Goal: Information Seeking & Learning: Understand process/instructions

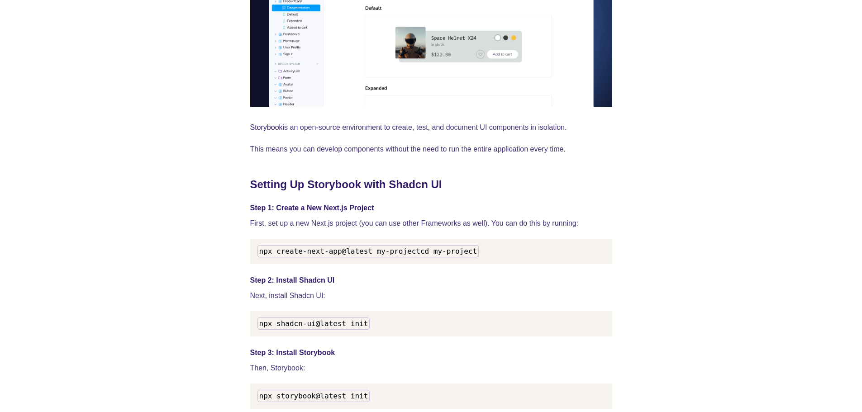
scroll to position [543, 0]
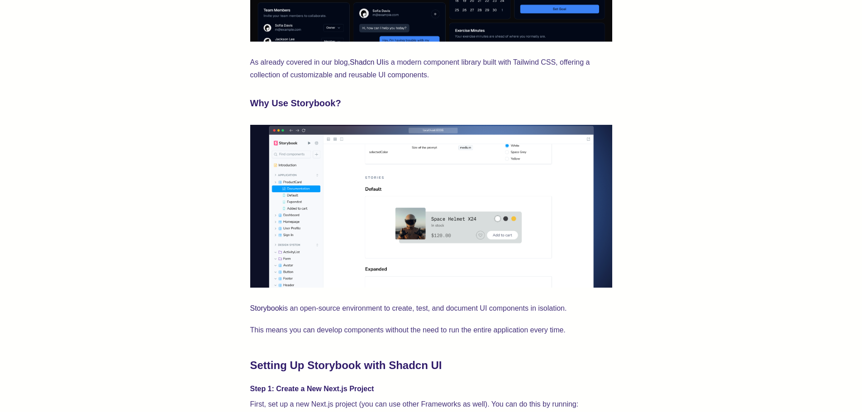
click at [327, 182] on img at bounding box center [431, 206] width 362 height 163
click at [305, 188] on img at bounding box center [431, 206] width 362 height 163
click at [289, 187] on img at bounding box center [431, 206] width 362 height 163
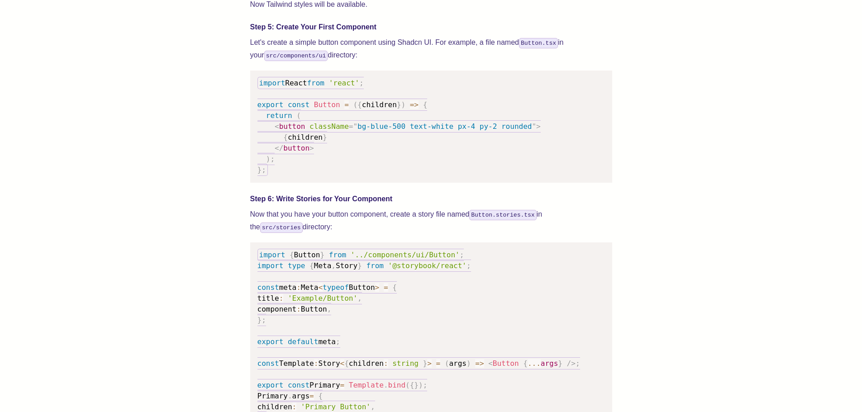
scroll to position [1266, 0]
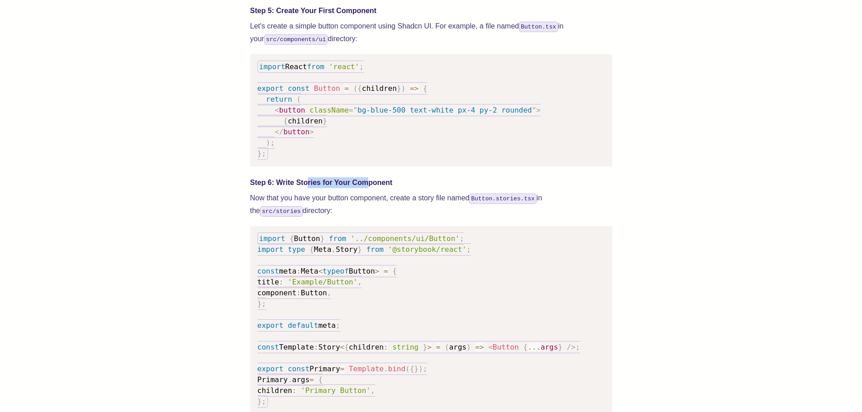
drag, startPoint x: 366, startPoint y: 187, endPoint x: 399, endPoint y: 187, distance: 33.0
click at [396, 187] on div "We wrote this guide to show you how to set up both Shadcn UI and Storybook to c…" at bounding box center [431, 188] width 362 height 2178
click at [407, 187] on div "We wrote this guide to show you how to set up both Shadcn UI and Storybook to c…" at bounding box center [431, 188] width 362 height 2178
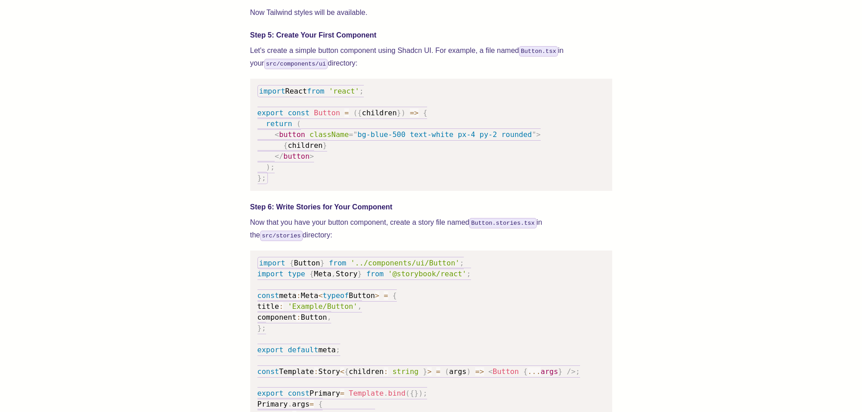
scroll to position [1221, 0]
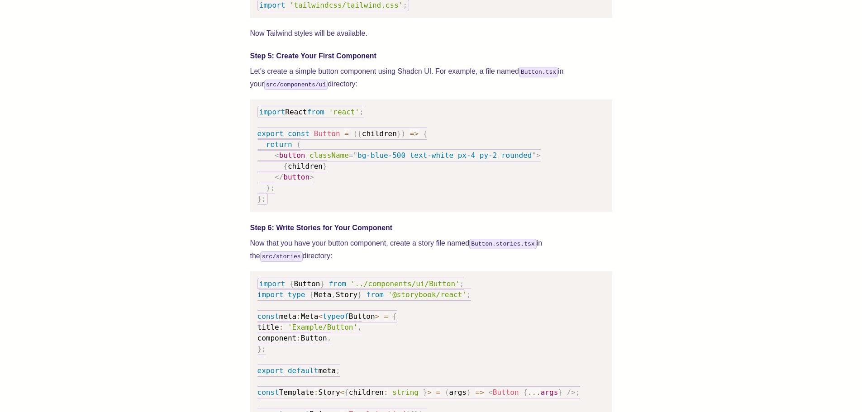
click at [366, 90] on p "Let's create a simple button component using Shadcn UI. For example, a file nam…" at bounding box center [431, 77] width 362 height 25
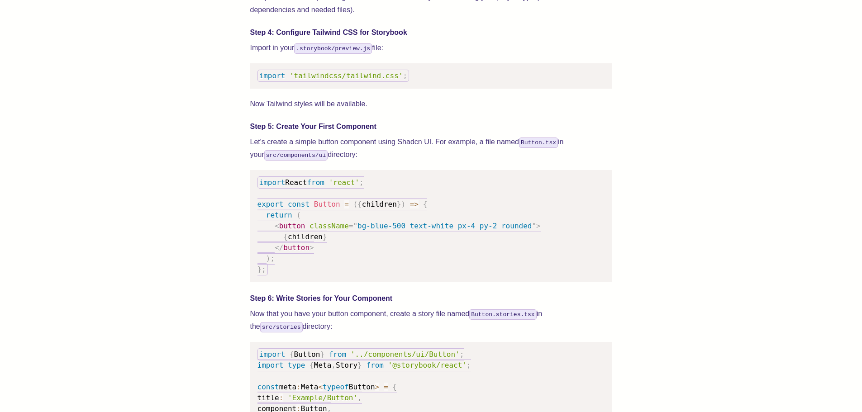
scroll to position [1131, 0]
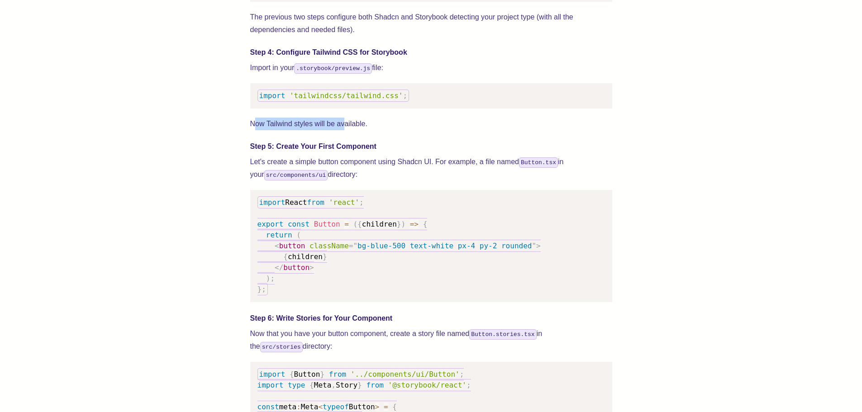
drag, startPoint x: 285, startPoint y: 133, endPoint x: 368, endPoint y: 133, distance: 82.8
click at [360, 130] on p "Now Tailwind styles will be available." at bounding box center [431, 124] width 362 height 13
click at [378, 130] on p "Now Tailwind styles will be available." at bounding box center [431, 124] width 362 height 13
drag, startPoint x: 346, startPoint y: 188, endPoint x: 402, endPoint y: 188, distance: 55.6
click at [355, 181] on p "Let's create a simple button component using Shadcn UI. For example, a file nam…" at bounding box center [431, 168] width 362 height 25
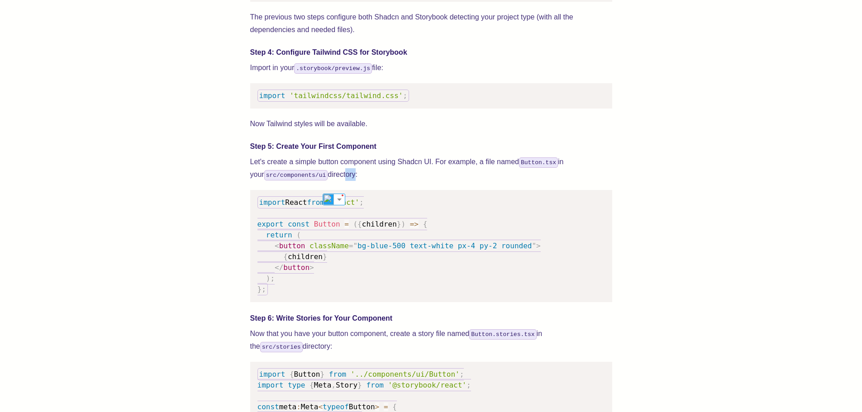
click at [404, 181] on p "Let's create a simple button component using Shadcn UI. For example, a file nam…" at bounding box center [431, 168] width 362 height 25
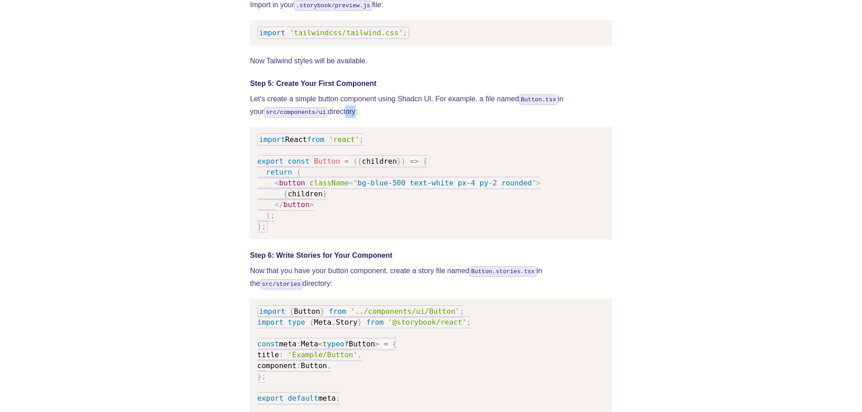
scroll to position [1266, 0]
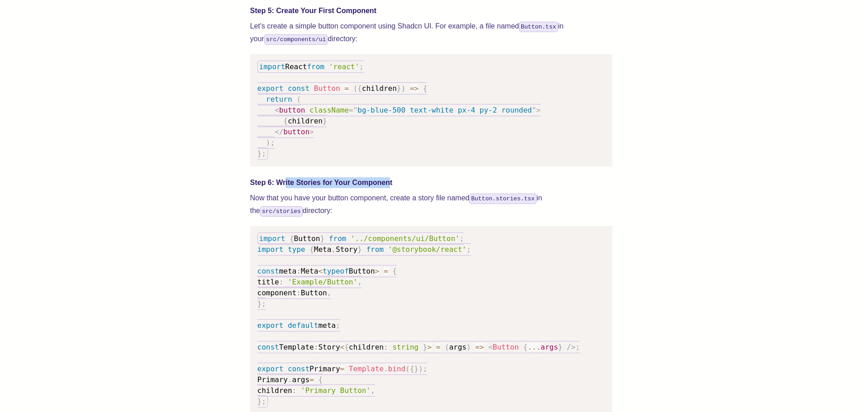
drag, startPoint x: 290, startPoint y: 191, endPoint x: 423, endPoint y: 191, distance: 132.5
click at [419, 188] on h4 "Step 6: Write Stories for Your Component" at bounding box center [431, 182] width 362 height 11
click at [439, 188] on h4 "Step 6: Write Stories for Your Component" at bounding box center [431, 182] width 362 height 11
click at [331, 210] on p "Now that you have your button component, create a story file named Button.stori…" at bounding box center [431, 204] width 362 height 25
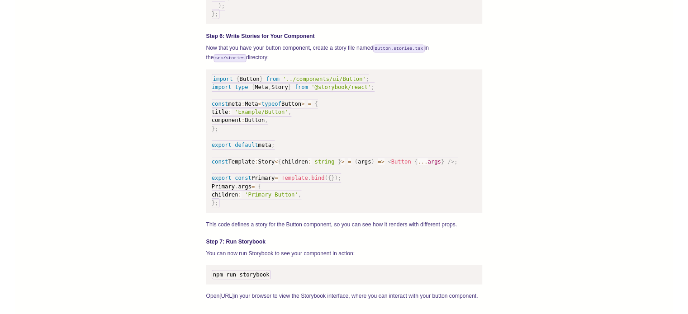
scroll to position [1402, 0]
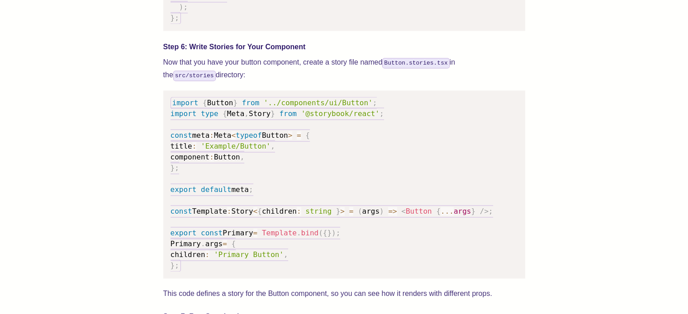
click at [295, 107] on span "'../components/ui/Button'" at bounding box center [318, 103] width 109 height 9
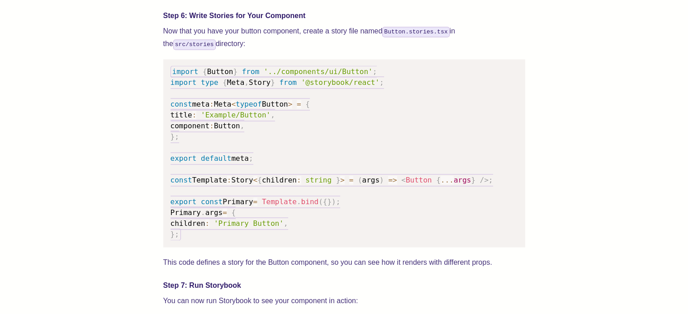
scroll to position [1447, 0]
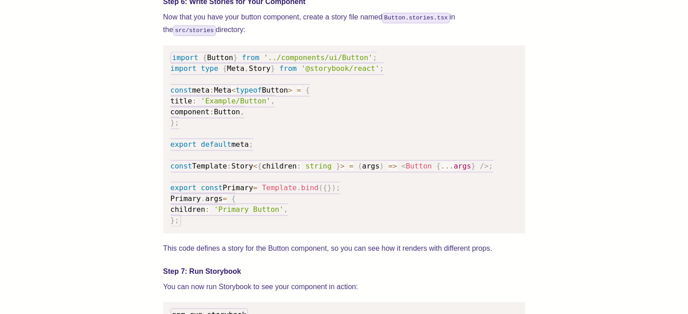
click at [213, 149] on span "default" at bounding box center [216, 144] width 30 height 9
drag, startPoint x: 207, startPoint y: 156, endPoint x: 255, endPoint y: 156, distance: 47.9
click at [244, 156] on code "import { Button } from '../components/ui/Button' ; import type { Meta , Story }…" at bounding box center [332, 139] width 322 height 175
drag, startPoint x: 279, startPoint y: 156, endPoint x: 393, endPoint y: 144, distance: 114.6
click at [281, 158] on pre "import { Button } from '../components/ui/Button' ; import type { Meta , Story }…" at bounding box center [344, 139] width 362 height 188
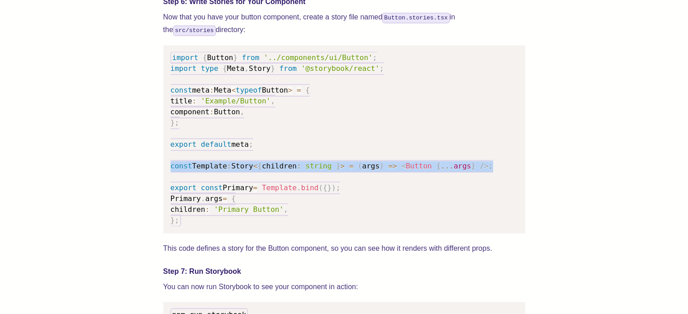
drag, startPoint x: 474, startPoint y: 177, endPoint x: 166, endPoint y: 177, distance: 308.0
click at [166, 177] on pre "import { Button } from '../components/ui/Button' ; import type { Meta , Story }…" at bounding box center [344, 139] width 362 height 188
copy code "const Template : Story < { children : string } > = ( args ) => < Button { ... a…"
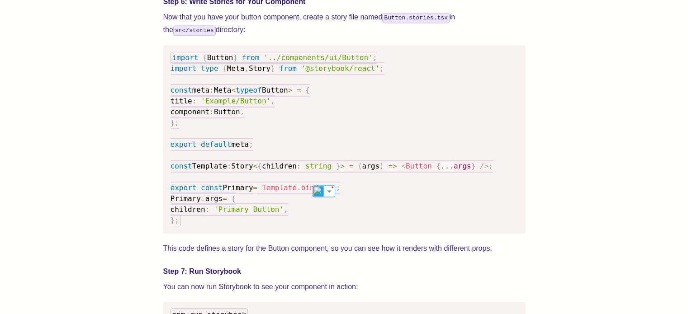
click at [267, 136] on pre "import { Button } from '../components/ui/Button' ; import type { Meta , Story }…" at bounding box center [344, 139] width 362 height 188
click at [285, 125] on pre "import { Button } from '../components/ui/Button' ; import type { Meta , Story }…" at bounding box center [344, 139] width 362 height 188
click at [294, 125] on pre "import { Button } from '../components/ui/Button' ; import type { Meta , Story }…" at bounding box center [344, 139] width 362 height 188
drag, startPoint x: 224, startPoint y: 99, endPoint x: 258, endPoint y: 99, distance: 33.9
click at [258, 99] on code "import { Button } from '../components/ui/Button' ; import type { Meta , Story }…" at bounding box center [332, 139] width 322 height 175
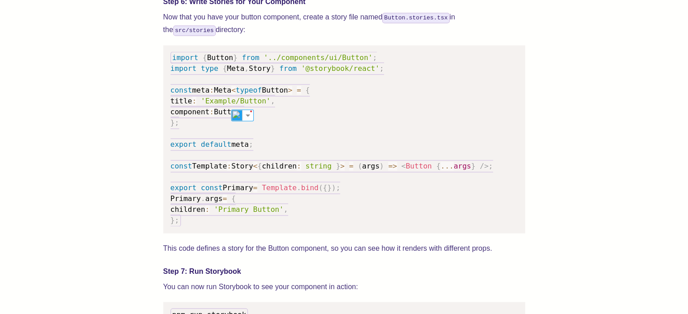
click at [327, 99] on pre "import { Button } from '../components/ui/Button' ; import type { Meta , Story }…" at bounding box center [344, 139] width 362 height 188
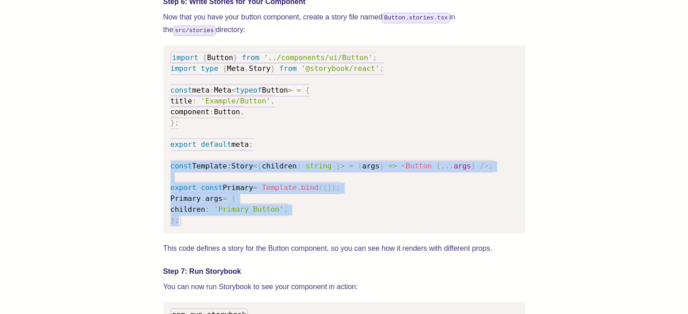
drag, startPoint x: 171, startPoint y: 174, endPoint x: 241, endPoint y: 232, distance: 90.6
click at [241, 232] on pre "import { Button } from '../components/ui/Button' ; import type { Meta , Story }…" at bounding box center [344, 139] width 362 height 188
copy code "const Template : Story < { children : string } > = ( args ) => < Button { ... a…"
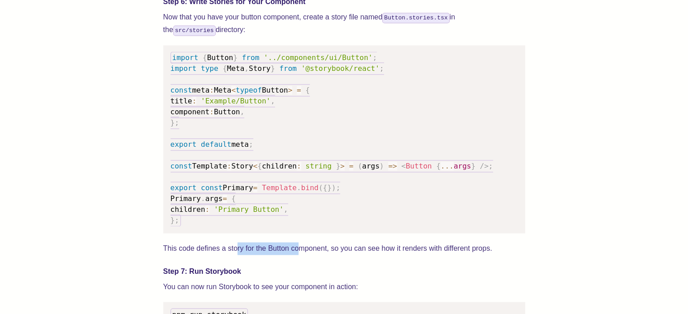
drag, startPoint x: 236, startPoint y: 256, endPoint x: 357, endPoint y: 256, distance: 121.2
click at [340, 255] on p "This code defines a story for the Button component, so you can see how it rende…" at bounding box center [344, 248] width 362 height 13
drag, startPoint x: 369, startPoint y: 256, endPoint x: 409, endPoint y: 256, distance: 39.8
click at [370, 255] on p "This code defines a story for the Button component, so you can see how it rende…" at bounding box center [344, 248] width 362 height 13
click at [290, 129] on pre "import { Button } from '../components/ui/Button' ; import type { Meta , Story }…" at bounding box center [344, 139] width 362 height 188
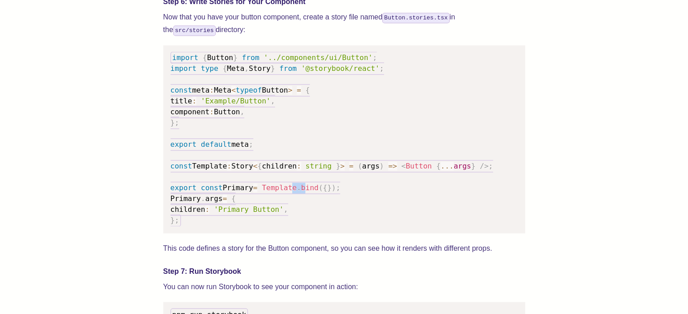
drag, startPoint x: 303, startPoint y: 202, endPoint x: 342, endPoint y: 202, distance: 39.3
click at [335, 202] on pre "import { Button } from '../components/ui/Button' ; import type { Meta , Story }…" at bounding box center [344, 139] width 362 height 188
click at [351, 202] on pre "import { Button } from '../components/ui/Button' ; import type { Meta , Story }…" at bounding box center [344, 139] width 362 height 188
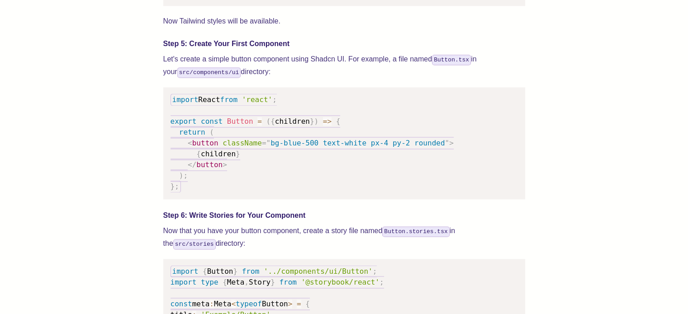
scroll to position [1221, 0]
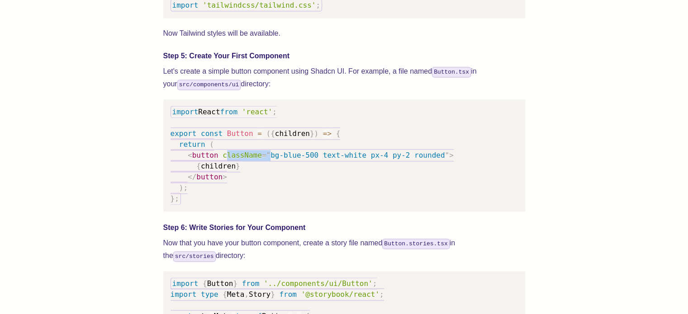
drag, startPoint x: 222, startPoint y: 163, endPoint x: 325, endPoint y: 165, distance: 103.1
click at [319, 165] on code "import React from 'react' ; export const Button = ( { children } ) => { return …" at bounding box center [312, 155] width 283 height 99
click at [351, 160] on span "bg-blue-500 text-white px-4 py-2 rounded" at bounding box center [357, 155] width 174 height 9
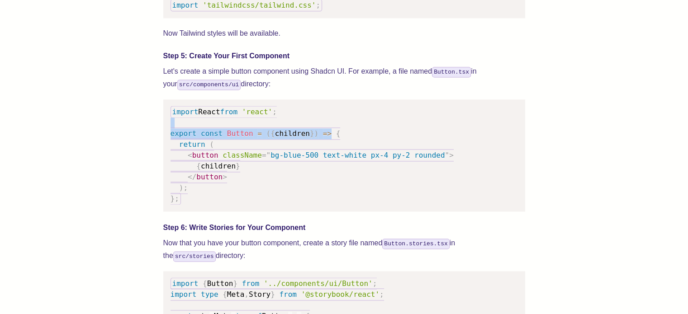
drag, startPoint x: 253, startPoint y: 139, endPoint x: 363, endPoint y: 143, distance: 110.0
click at [353, 143] on pre "import React from 'react' ; export const Button = ( { children } ) => { return …" at bounding box center [344, 156] width 362 height 112
click at [366, 143] on pre "import React from 'react' ; export const Button = ( { children } ) => { return …" at bounding box center [344, 156] width 362 height 112
click at [279, 150] on pre "import React from 'react' ; export const Button = ( { children } ) => { return …" at bounding box center [344, 156] width 362 height 112
click at [295, 150] on pre "import React from 'react' ; export const Button = ( { children } ) => { return …" at bounding box center [344, 156] width 362 height 112
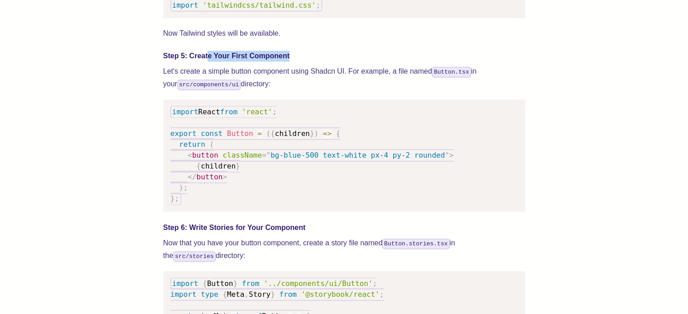
drag, startPoint x: 207, startPoint y: 63, endPoint x: 322, endPoint y: 63, distance: 115.3
click at [310, 62] on h4 "Step 5: Create Your First Component" at bounding box center [344, 56] width 362 height 11
click at [322, 62] on h4 "Step 5: Create Your First Component" at bounding box center [344, 56] width 362 height 11
drag, startPoint x: 185, startPoint y: 81, endPoint x: 275, endPoint y: 91, distance: 91.0
click at [275, 91] on div "We wrote this guide to show you how to set up both Shadcn UI and Storybook to c…" at bounding box center [344, 260] width 616 height 2287
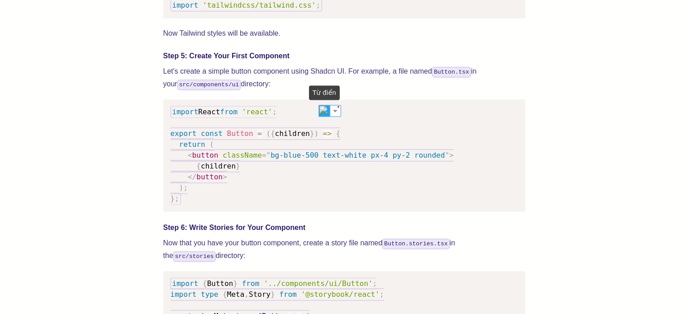
click at [322, 111] on img at bounding box center [324, 111] width 12 height 12
click at [300, 88] on p "Let's create a simple button component using Shadcn UI. For example, a file nam…" at bounding box center [344, 77] width 362 height 25
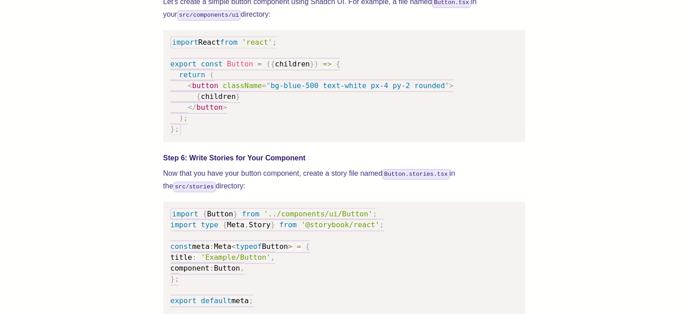
scroll to position [1312, 0]
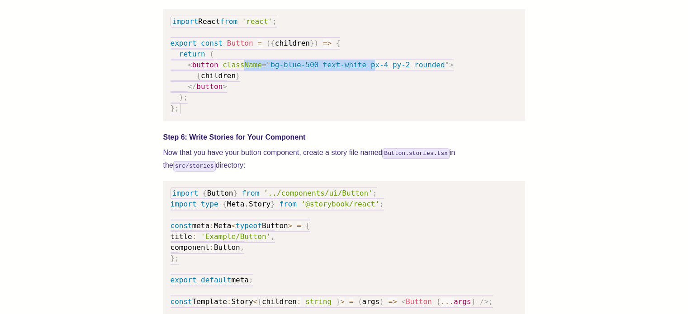
drag, startPoint x: 265, startPoint y: 77, endPoint x: 372, endPoint y: 77, distance: 106.7
click at [369, 77] on code "import React from 'react' ; export const Button = ( { children } ) => { return …" at bounding box center [312, 64] width 283 height 99
click at [385, 69] on span "bg-blue-500 text-white px-4 py-2 rounded" at bounding box center [357, 65] width 174 height 9
drag, startPoint x: 292, startPoint y: 81, endPoint x: 384, endPoint y: 81, distance: 92.7
click at [381, 81] on code "import React from 'react' ; export const Button = ( { children } ) => { return …" at bounding box center [312, 64] width 283 height 99
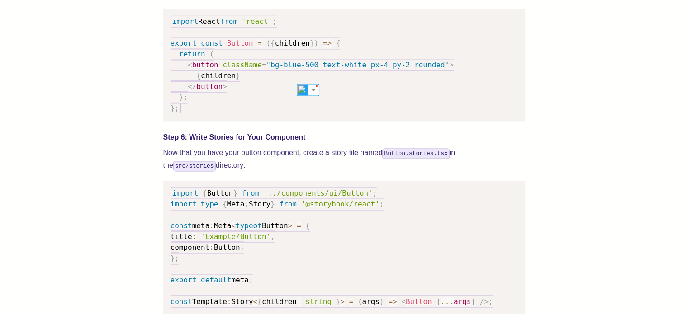
click at [385, 81] on code "import React from 'react' ; export const Button = ( { children } ) => { return …" at bounding box center [312, 64] width 283 height 99
drag, startPoint x: 373, startPoint y: 74, endPoint x: 467, endPoint y: 74, distance: 93.6
click at [449, 74] on pre "import React from 'react' ; export const Button = ( { children } ) => { return …" at bounding box center [344, 65] width 362 height 112
click at [467, 74] on pre "import React from 'react' ; export const Button = ( { children } ) => { return …" at bounding box center [344, 65] width 362 height 112
click at [336, 78] on code "import React from 'react' ; export const Button = ( { children } ) => { return …" at bounding box center [312, 64] width 283 height 99
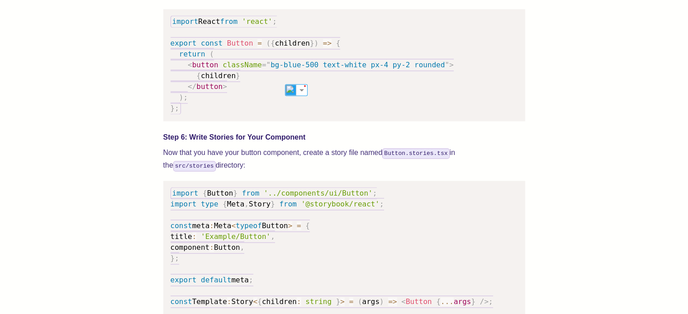
click at [359, 69] on span "bg-blue-500 text-white px-4 py-2 rounded" at bounding box center [357, 65] width 174 height 9
drag, startPoint x: 252, startPoint y: 147, endPoint x: 331, endPoint y: 142, distance: 79.3
click at [309, 143] on h4 "Step 6: Write Stories for Your Component" at bounding box center [344, 137] width 362 height 11
click at [339, 143] on h4 "Step 6: Write Stories for Your Component" at bounding box center [344, 137] width 362 height 11
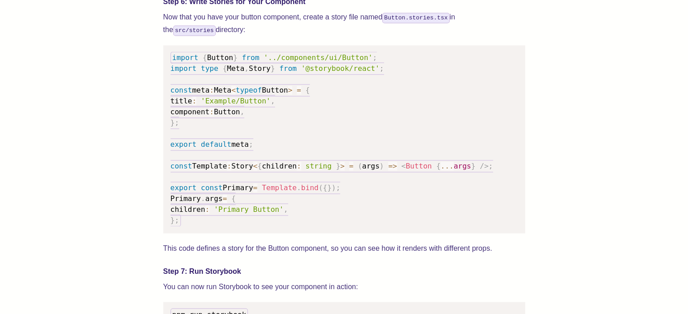
scroll to position [1493, 0]
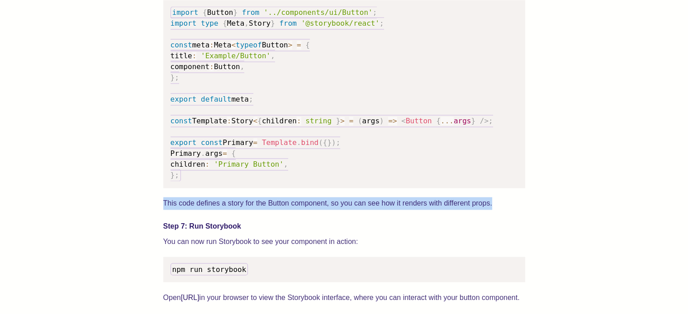
drag, startPoint x: 163, startPoint y: 217, endPoint x: 519, endPoint y: 217, distance: 356.4
click at [322, 228] on img at bounding box center [323, 229] width 12 height 12
click at [470, 210] on p "This code defines a story for the Button component, so you can see how it rende…" at bounding box center [344, 203] width 362 height 13
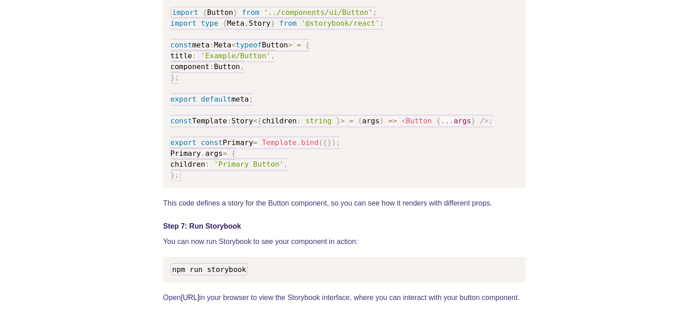
scroll to position [1719, 0]
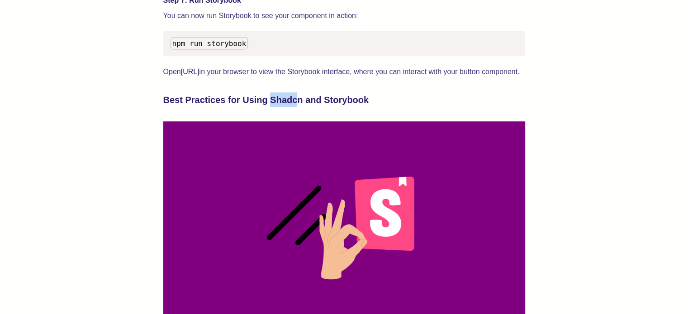
drag, startPoint x: 276, startPoint y: 118, endPoint x: 406, endPoint y: 118, distance: 129.8
click at [360, 107] on h3 "Best Practices for Using Shadcn and Storybook" at bounding box center [344, 99] width 362 height 14
click at [406, 107] on h3 "Best Practices for Using Shadcn and Storybook" at bounding box center [344, 99] width 362 height 14
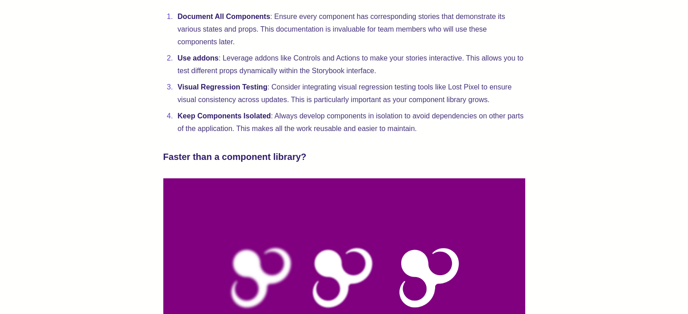
scroll to position [2171, 0]
